Goal: Information Seeking & Learning: Find specific fact

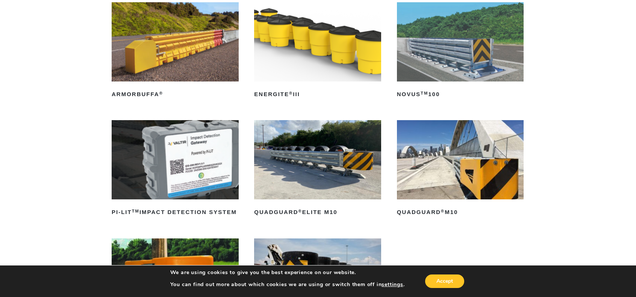
scroll to position [150, 0]
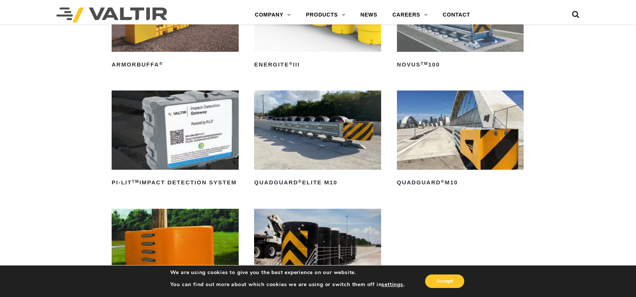
click at [318, 142] on img at bounding box center [317, 130] width 127 height 79
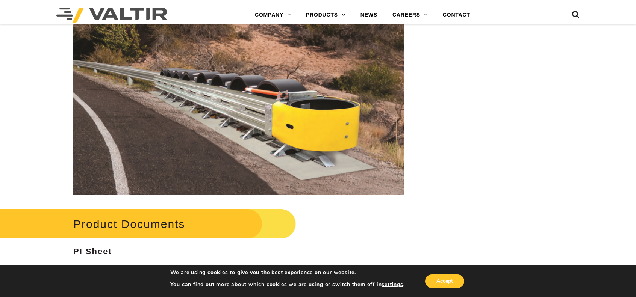
scroll to position [3720, 0]
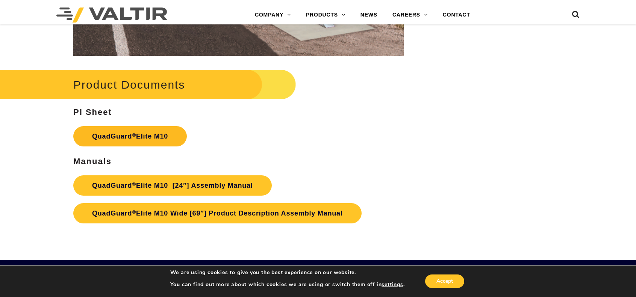
click at [142, 135] on link "QuadGuard ® Elite M10" at bounding box center [129, 136] width 113 height 20
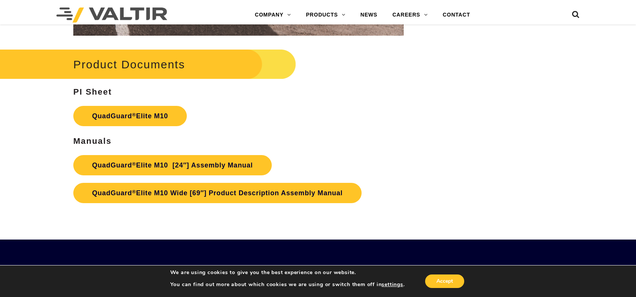
scroll to position [3607, 0]
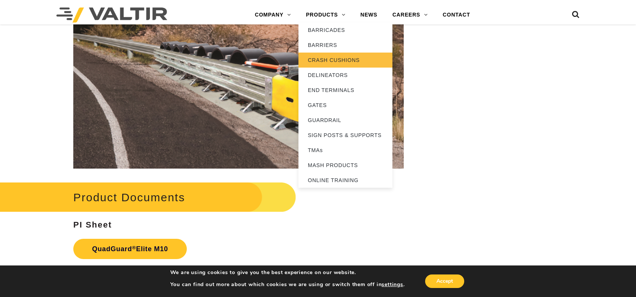
click at [330, 60] on link "CRASH CUSHIONS" at bounding box center [345, 60] width 94 height 15
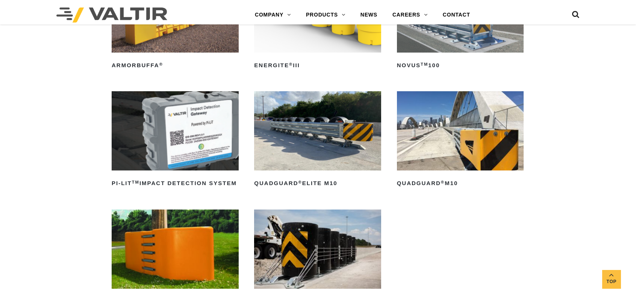
scroll to position [150, 0]
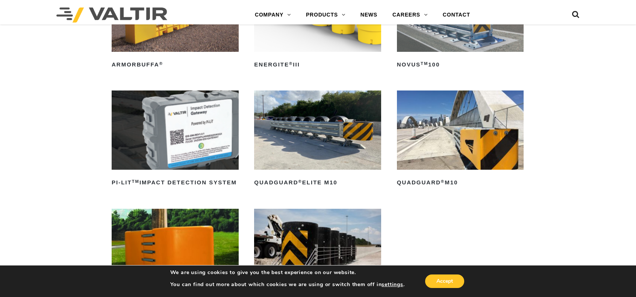
click at [451, 38] on img at bounding box center [460, 12] width 127 height 79
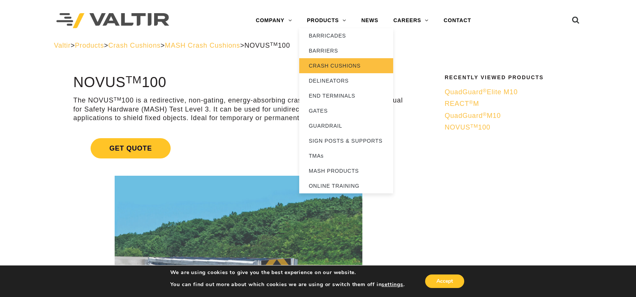
click at [331, 64] on link "CRASH CUSHIONS" at bounding box center [346, 65] width 94 height 15
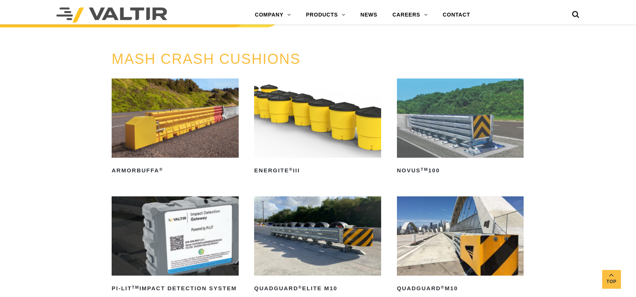
scroll to position [150, 0]
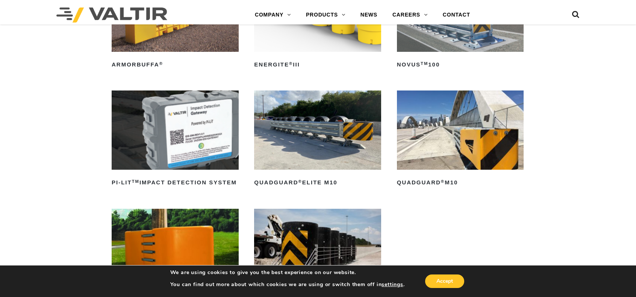
click at [461, 141] on img at bounding box center [460, 130] width 127 height 79
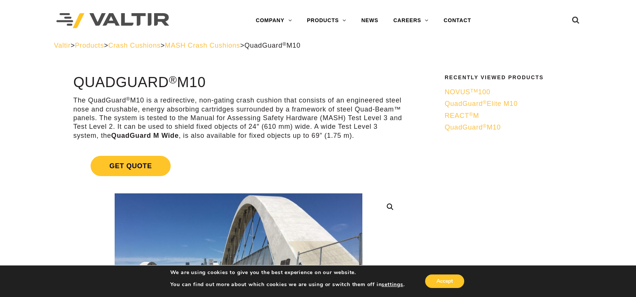
click at [459, 104] on span "QuadGuard ® Elite M10" at bounding box center [481, 104] width 73 height 8
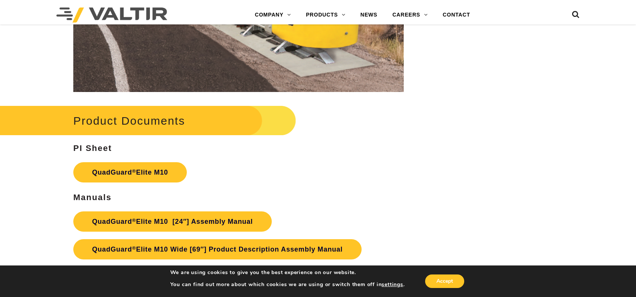
scroll to position [3720, 0]
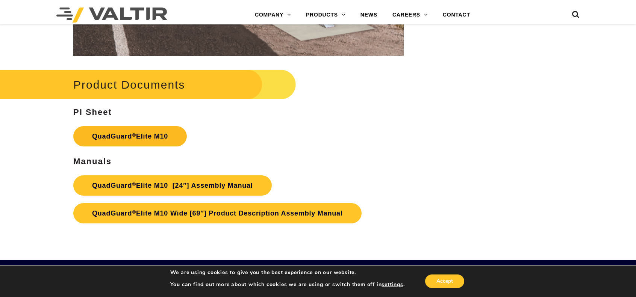
click at [154, 138] on link "QuadGuard ® Elite M10" at bounding box center [129, 136] width 113 height 20
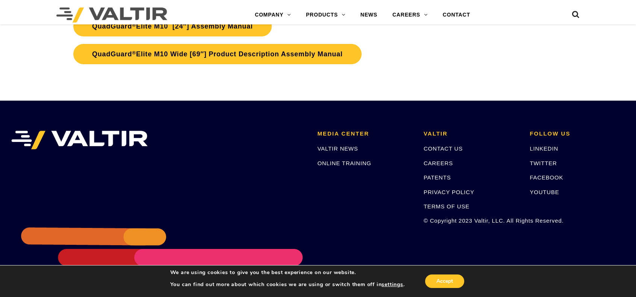
scroll to position [3908, 0]
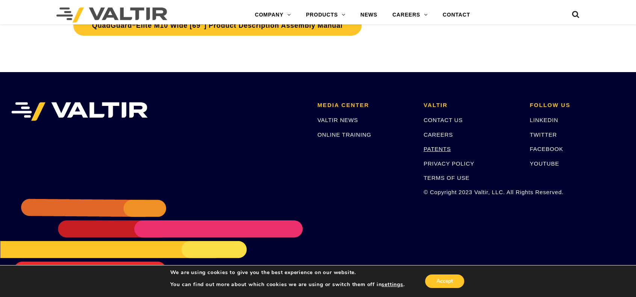
click at [443, 151] on link "PATENTS" at bounding box center [436, 149] width 27 height 6
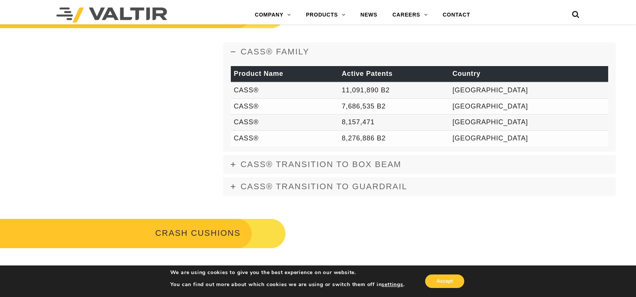
scroll to position [376, 0]
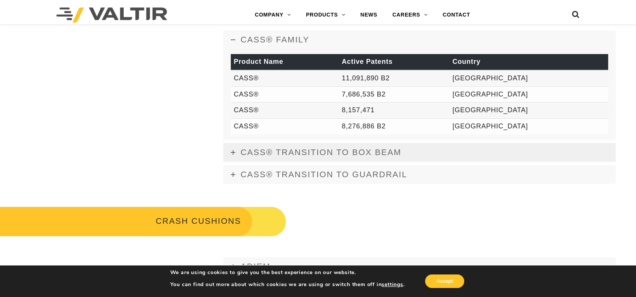
click at [235, 152] on icon at bounding box center [233, 152] width 5 height 5
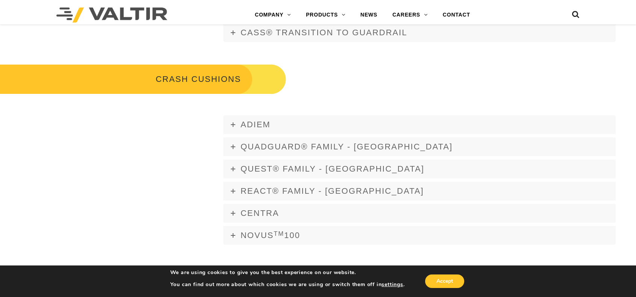
scroll to position [488, 0]
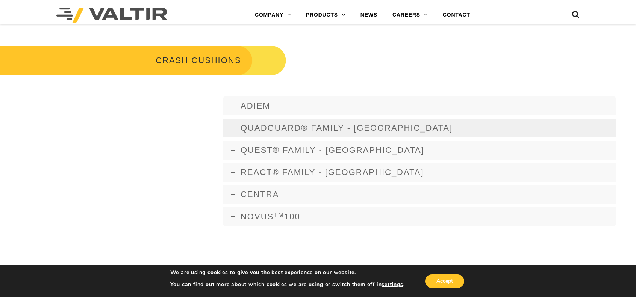
click at [234, 127] on icon at bounding box center [233, 128] width 5 height 5
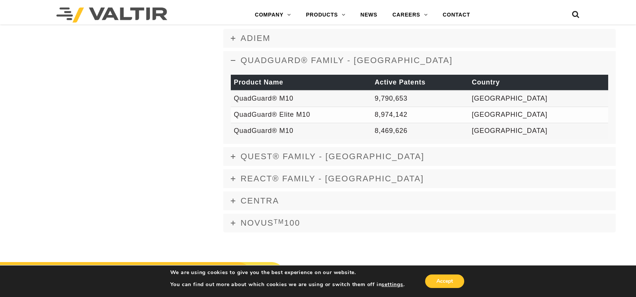
scroll to position [564, 0]
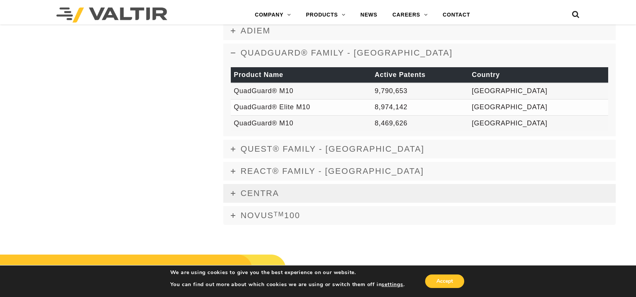
click at [234, 192] on icon at bounding box center [233, 193] width 5 height 5
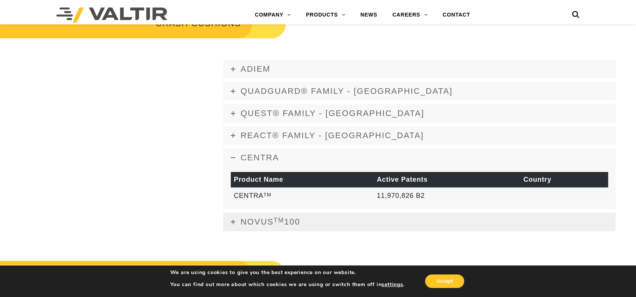
scroll to position [488, 0]
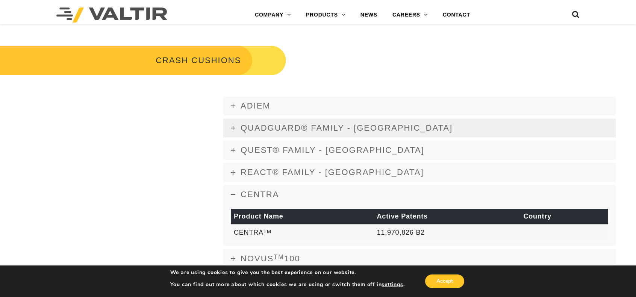
click at [235, 131] on link "QUADGUARD® FAMILY - [GEOGRAPHIC_DATA]" at bounding box center [419, 128] width 392 height 19
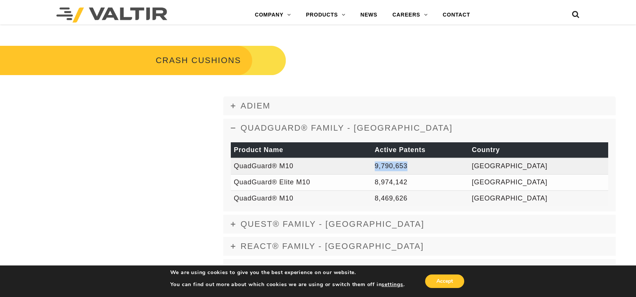
drag, startPoint x: 408, startPoint y: 164, endPoint x: 472, endPoint y: 167, distance: 64.0
click at [472, 167] on tr "QuadGuard® M10 9,790,653 [GEOGRAPHIC_DATA]" at bounding box center [419, 166] width 377 height 16
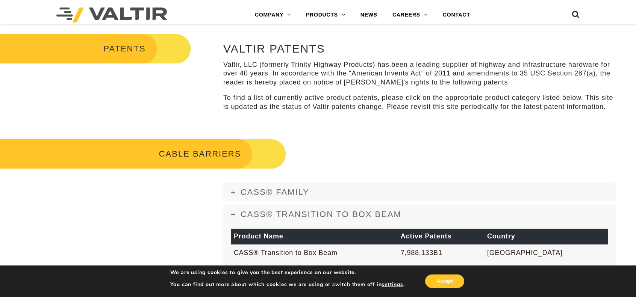
scroll to position [225, 0]
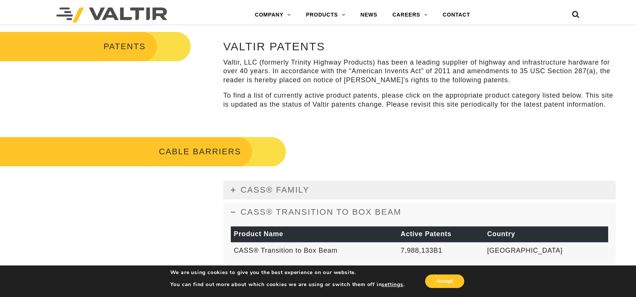
click at [290, 191] on span "CASS® FAMILY" at bounding box center [274, 189] width 69 height 9
